Goal: Task Accomplishment & Management: Manage account settings

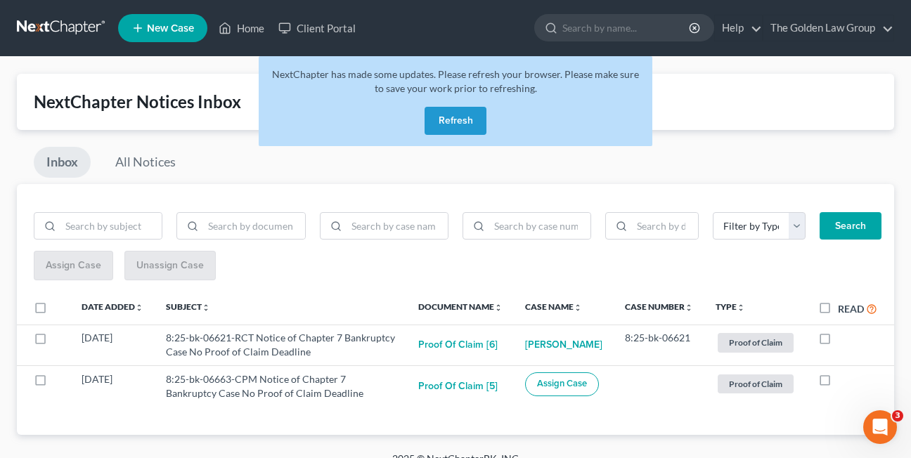
click at [455, 117] on button "Refresh" at bounding box center [456, 121] width 62 height 28
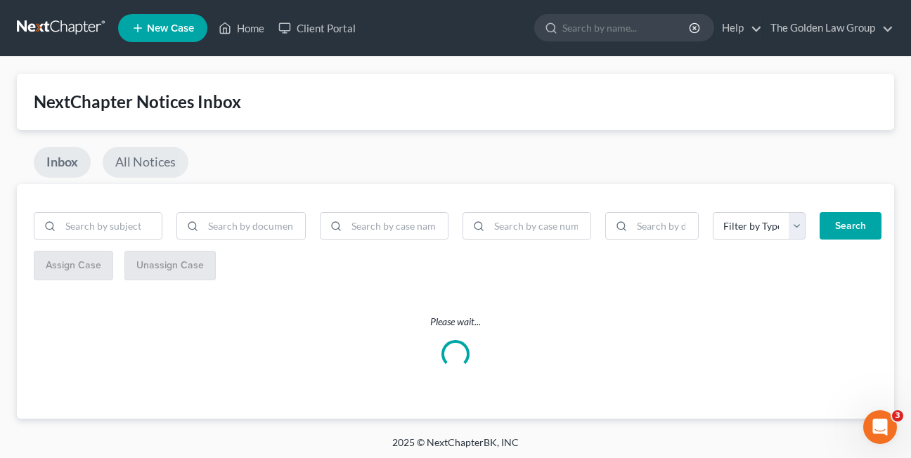
click at [152, 163] on link "All Notices" at bounding box center [146, 162] width 86 height 31
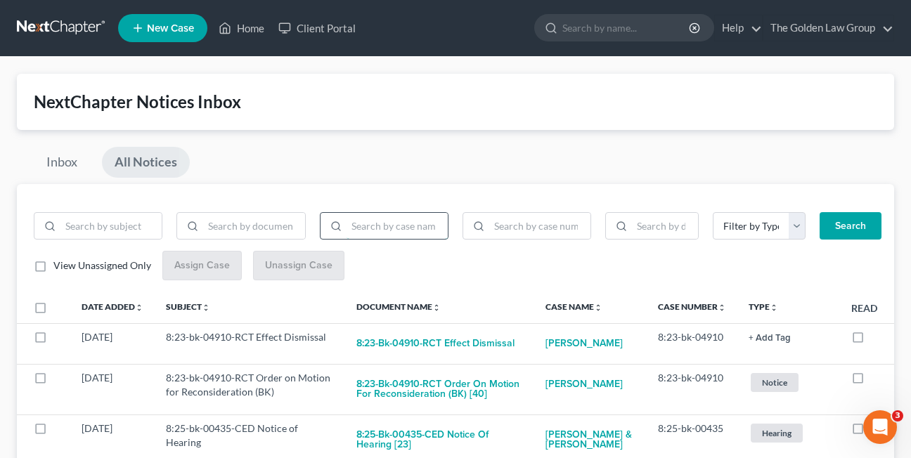
click at [399, 226] on input "search" at bounding box center [397, 226] width 101 height 27
paste input "8:25-bk-05914"
type input "8:25-bk-05914"
click at [516, 230] on input "search" at bounding box center [539, 226] width 101 height 27
paste input "8:25-bk-05914"
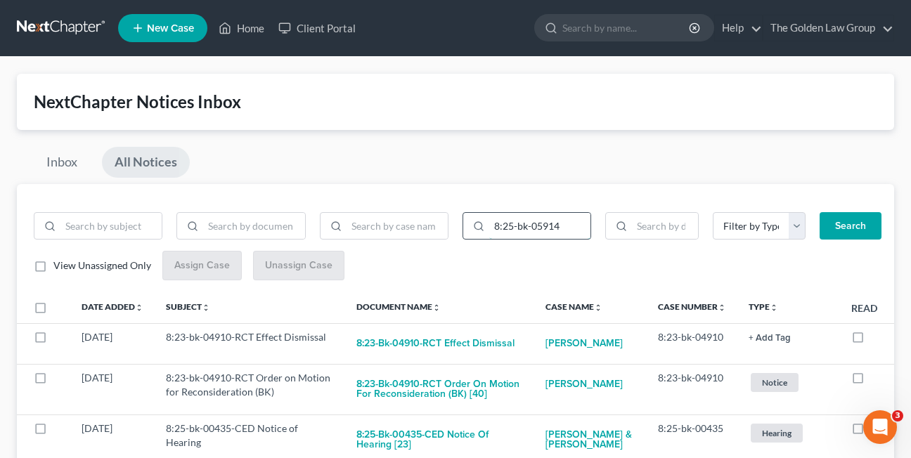
type input "8:25-bk-05914"
click at [820, 212] on button "Search" at bounding box center [851, 226] width 62 height 28
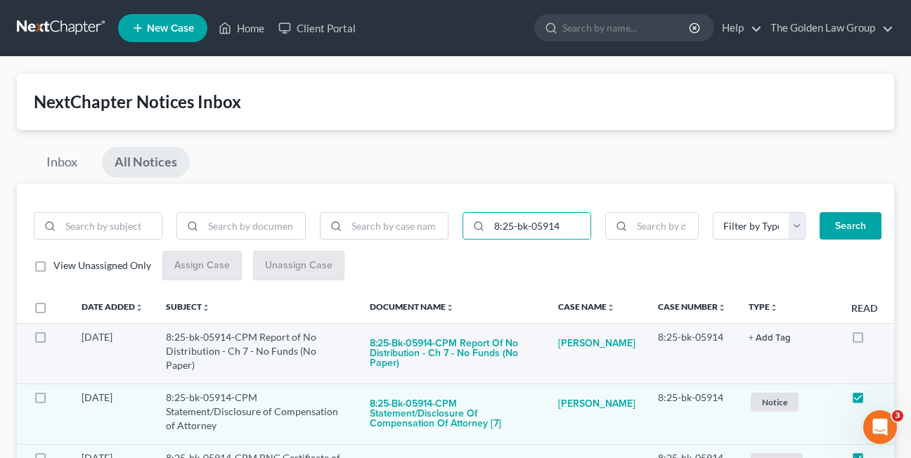
click at [871, 341] on label at bounding box center [871, 341] width 0 height 0
click at [876, 339] on input "checkbox" at bounding box center [880, 334] width 9 height 9
checkbox input "true"
